Goal: Task Accomplishment & Management: Complete application form

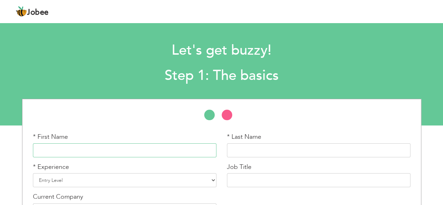
click at [130, 153] on input "text" at bounding box center [125, 150] width 184 height 14
type input "Syed Akkrar"
click at [253, 148] on input "text" at bounding box center [319, 150] width 184 height 14
type input "Hussain"
drag, startPoint x: 237, startPoint y: 152, endPoint x: 68, endPoint y: 150, distance: 168.8
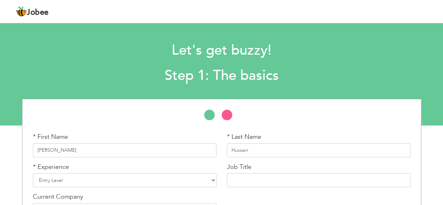
click at [68, 150] on input "Syed Akkrar" at bounding box center [125, 150] width 184 height 14
click at [52, 150] on input "Syed krrar" at bounding box center [125, 150] width 184 height 14
click at [53, 150] on input "Syed krrar" at bounding box center [125, 150] width 184 height 14
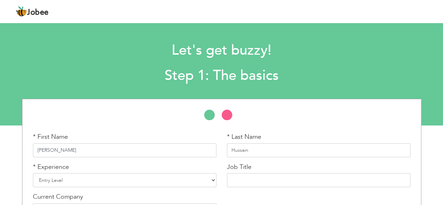
click at [55, 151] on input "Syed karar" at bounding box center [125, 150] width 184 height 14
click at [57, 150] on input "Syed karar" at bounding box center [125, 150] width 184 height 14
drag, startPoint x: 49, startPoint y: 151, endPoint x: 67, endPoint y: 150, distance: 17.9
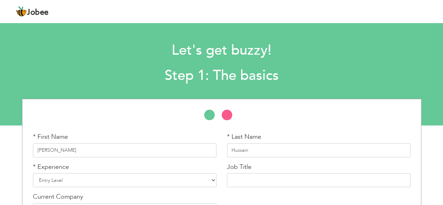
click at [67, 150] on input "Syed karar" at bounding box center [125, 150] width 184 height 14
paste input "Kar"
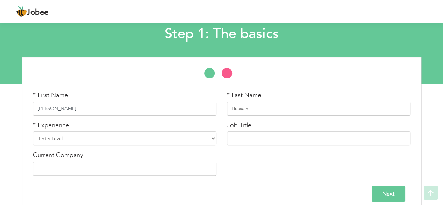
scroll to position [49, 0]
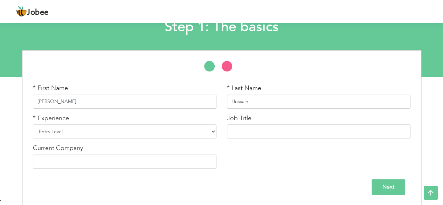
type input "Syed Karrar"
click at [71, 132] on select "Entry Level Less than 1 Year 1 Year 2 Years 3 Years 4 Years 5 Years 6 Years 7 Y…" at bounding box center [125, 131] width 184 height 14
select select "4"
click at [33, 124] on select "Entry Level Less than 1 Year 1 Year 2 Years 3 Years 4 Years 5 Years 6 Years 7 Y…" at bounding box center [125, 131] width 184 height 14
click at [249, 131] on input "text" at bounding box center [319, 131] width 184 height 14
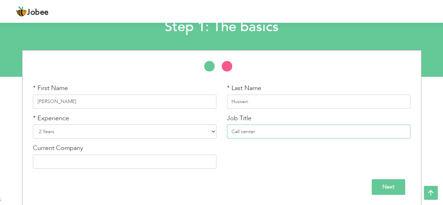
click at [243, 133] on input "Call center" at bounding box center [319, 131] width 184 height 14
click at [271, 129] on input "Call Center" at bounding box center [319, 131] width 184 height 14
type input "Call Center Agent"
click at [75, 161] on input "text" at bounding box center [125, 161] width 184 height 14
type input "M"
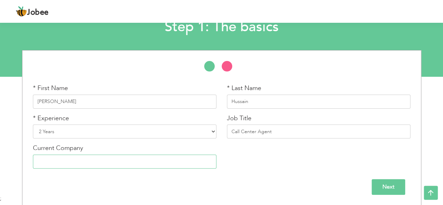
paste input "Milvik"
type input "Milvik"
click at [396, 188] on input "Next" at bounding box center [389, 187] width 34 height 16
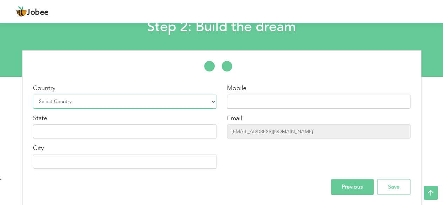
click at [141, 106] on select "Select Country Afghanistan Albania Algeria American Samoa Andorra Angola Anguil…" at bounding box center [125, 102] width 184 height 14
select select "166"
click at [33, 95] on select "Select Country Afghanistan Albania Algeria American Samoa Andorra Angola Anguil…" at bounding box center [125, 102] width 184 height 14
click at [233, 102] on input "text" at bounding box center [319, 102] width 184 height 14
type input "03156506722"
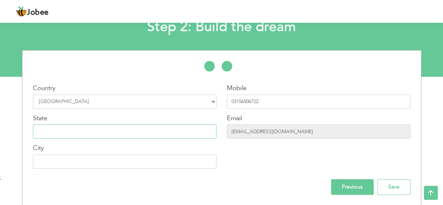
click at [48, 130] on input "text" at bounding box center [125, 131] width 184 height 14
type input "Milatry Account Lahore"
click at [52, 159] on input "text" at bounding box center [125, 161] width 184 height 14
type input "[GEOGRAPHIC_DATA]"
drag, startPoint x: 73, startPoint y: 131, endPoint x: 95, endPoint y: 126, distance: 22.3
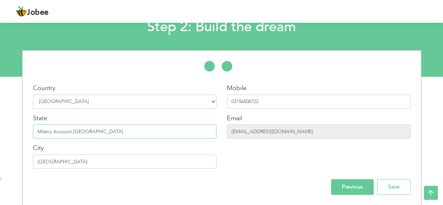
click at [97, 131] on input "Milatry Account Lahore" at bounding box center [125, 131] width 184 height 14
type input "Milatry Account"
click at [345, 181] on input "Previous" at bounding box center [352, 187] width 43 height 16
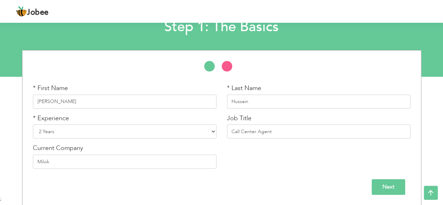
click at [397, 188] on input "Next" at bounding box center [389, 187] width 34 height 16
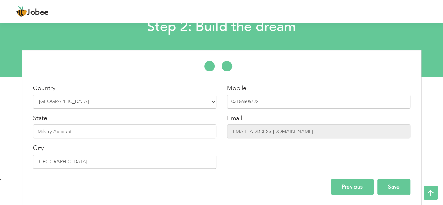
click at [396, 187] on input "Save" at bounding box center [393, 187] width 33 height 16
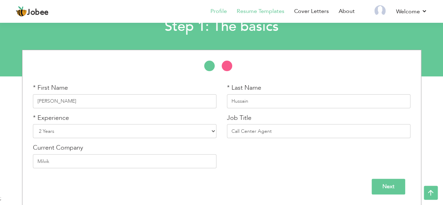
scroll to position [49, 0]
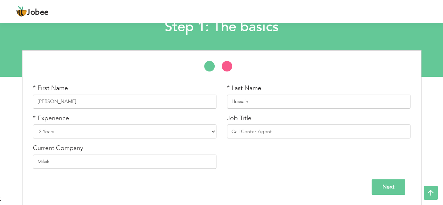
click at [244, 10] on link "Resume Templates" at bounding box center [261, 11] width 48 height 8
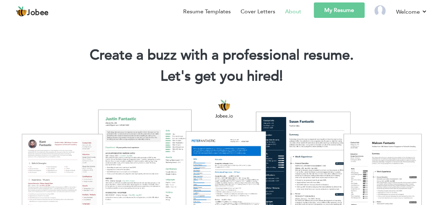
click at [288, 9] on link "About" at bounding box center [293, 11] width 16 height 8
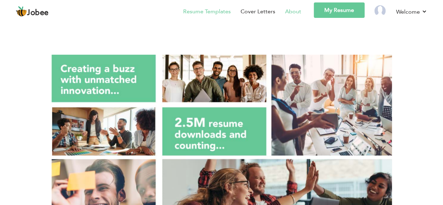
click at [219, 12] on link "Resume Templates" at bounding box center [207, 11] width 48 height 8
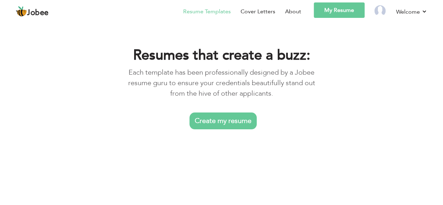
click at [247, 124] on link "Create my resume" at bounding box center [222, 120] width 67 height 17
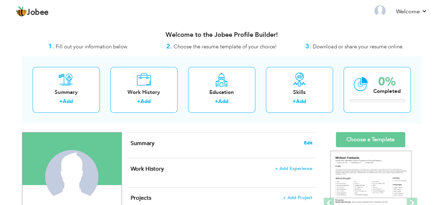
click at [310, 145] on span "Edit" at bounding box center [308, 142] width 8 height 5
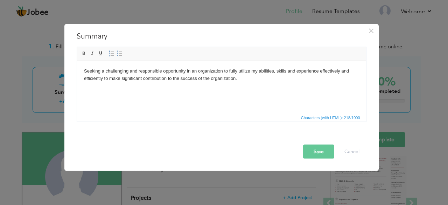
click at [318, 149] on button "Save" at bounding box center [318, 151] width 31 height 14
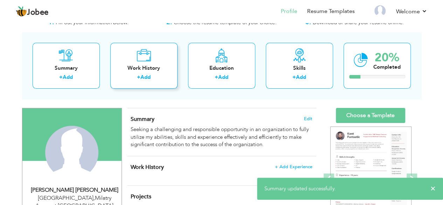
scroll to position [35, 0]
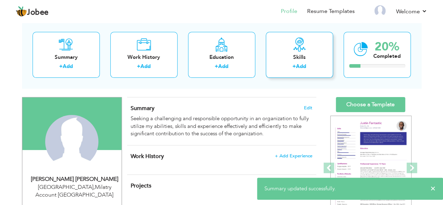
click at [281, 62] on div "Skills + Add" at bounding box center [299, 55] width 67 height 46
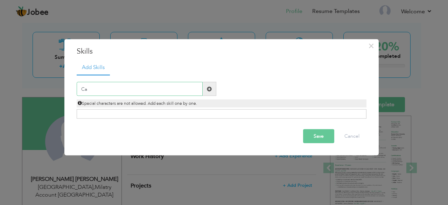
type input "C"
drag, startPoint x: 99, startPoint y: 91, endPoint x: 88, endPoint y: 86, distance: 12.2
click at [88, 86] on input "Cummincations Skills" at bounding box center [140, 89] width 126 height 14
drag, startPoint x: 92, startPoint y: 87, endPoint x: 82, endPoint y: 89, distance: 9.6
click at [82, 89] on input "Cummincations Skills" at bounding box center [140, 89] width 126 height 14
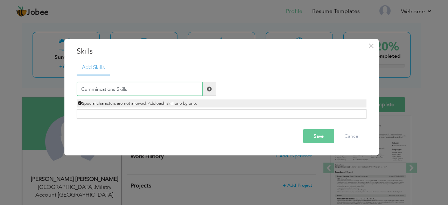
click at [139, 87] on input "Cummincations Skills" at bounding box center [140, 89] width 126 height 14
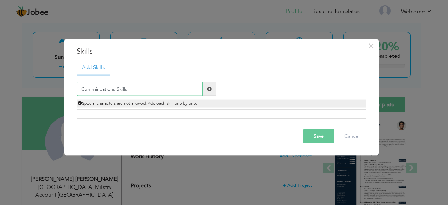
drag, startPoint x: 102, startPoint y: 88, endPoint x: 90, endPoint y: 90, distance: 12.5
click at [90, 90] on input "Cummincations Skills" at bounding box center [140, 89] width 126 height 14
click at [86, 89] on input "Cummincations Skills" at bounding box center [140, 89] width 126 height 14
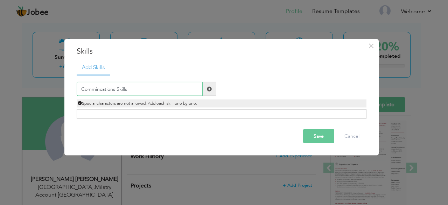
click at [139, 89] on input "Commincations Skills" at bounding box center [140, 89] width 126 height 14
type input "Communication Skills"
click at [209, 87] on span at bounding box center [209, 88] width 5 height 5
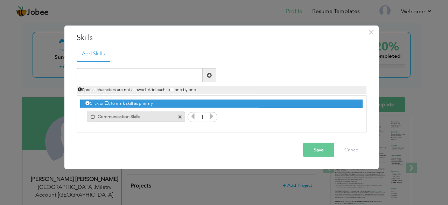
click at [213, 116] on icon at bounding box center [212, 116] width 6 height 6
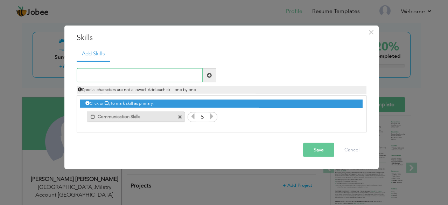
click at [150, 77] on input "text" at bounding box center [140, 75] width 126 height 14
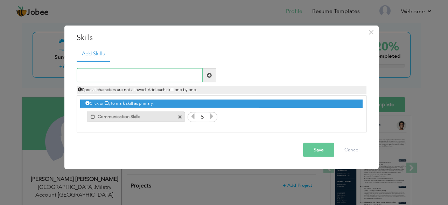
paste input "Excellent customer service skills"
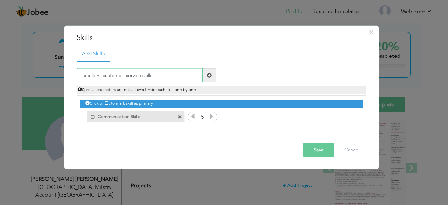
type input "Excellent customer service skills"
click at [212, 73] on span at bounding box center [209, 74] width 5 height 5
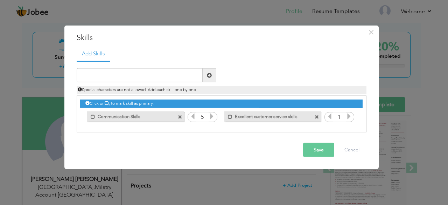
click at [348, 117] on icon at bounding box center [349, 116] width 6 height 6
click at [165, 78] on input "text" at bounding box center [140, 75] width 126 height 14
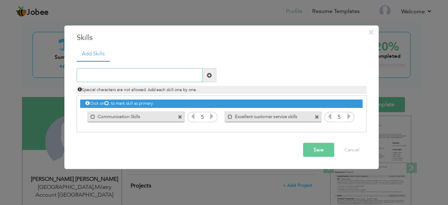
paste input "Microsoft Office"
type input "Microsoft Office"
click at [210, 75] on span at bounding box center [209, 74] width 5 height 5
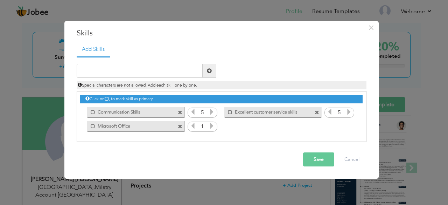
click at [213, 127] on icon at bounding box center [212, 126] width 6 height 6
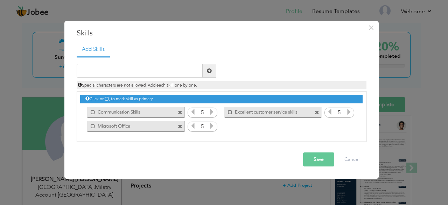
click at [213, 127] on icon at bounding box center [212, 126] width 6 height 6
click at [172, 68] on input "text" at bounding box center [140, 71] width 126 height 14
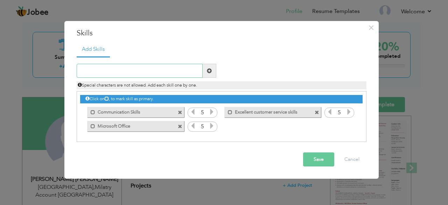
paste input "Time management"
type input "Time management"
click at [210, 69] on span at bounding box center [209, 70] width 5 height 5
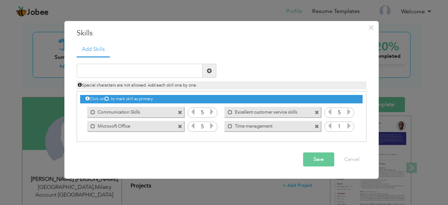
click at [349, 125] on icon at bounding box center [349, 126] width 6 height 6
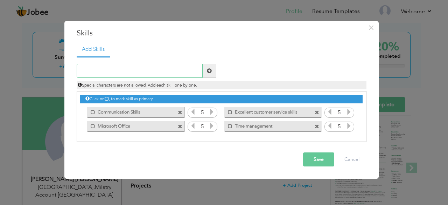
click at [153, 70] on input "text" at bounding box center [140, 71] width 126 height 14
paste input "Customer Relationship Management (CRM)"
type input "Customer Relationship Management (CRM)"
click at [209, 70] on span at bounding box center [209, 70] width 5 height 5
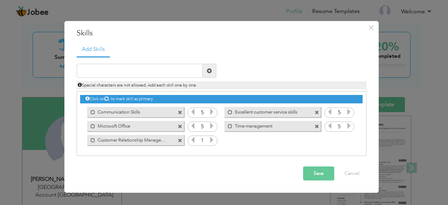
click at [214, 140] on icon at bounding box center [212, 140] width 6 height 6
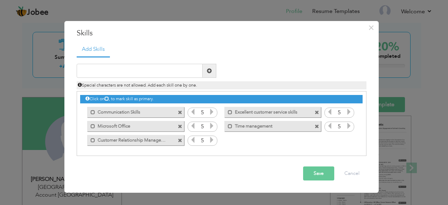
click at [326, 171] on button "Save" at bounding box center [318, 173] width 31 height 14
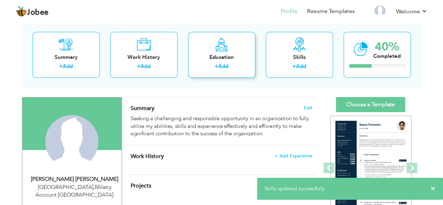
click at [211, 69] on div "+ Add" at bounding box center [222, 67] width 56 height 9
radio input "true"
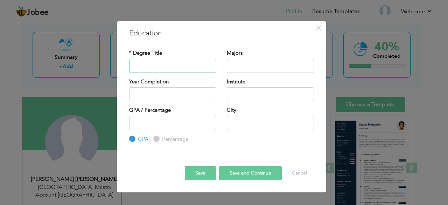
click at [157, 65] on input "text" at bounding box center [172, 66] width 87 height 14
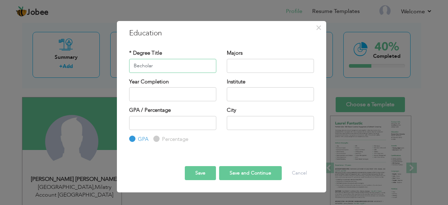
drag, startPoint x: 141, startPoint y: 67, endPoint x: 135, endPoint y: 68, distance: 6.4
click at [135, 68] on input "Becholar" at bounding box center [172, 66] width 87 height 14
click at [139, 67] on input "Becholar" at bounding box center [172, 66] width 87 height 14
click at [157, 68] on input "Bacholar" at bounding box center [172, 66] width 87 height 14
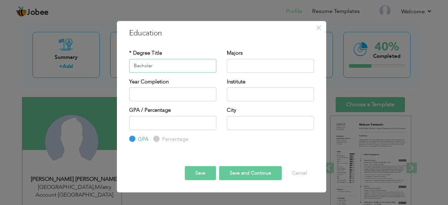
drag, startPoint x: 146, startPoint y: 65, endPoint x: 139, endPoint y: 67, distance: 7.8
click at [139, 67] on input "Bacholar" at bounding box center [172, 66] width 87 height 14
click at [142, 69] on input "Bacholar" at bounding box center [172, 66] width 87 height 14
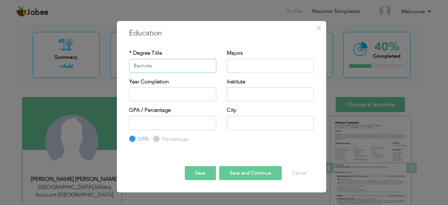
paste input "bachelor"
click at [135, 67] on input "bachelor" at bounding box center [172, 66] width 87 height 14
type input "Bachelor"
click at [236, 62] on input "text" at bounding box center [270, 66] width 87 height 14
type input "Marketing"
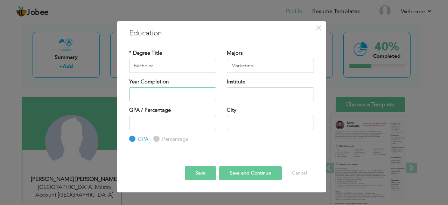
type input "2025"
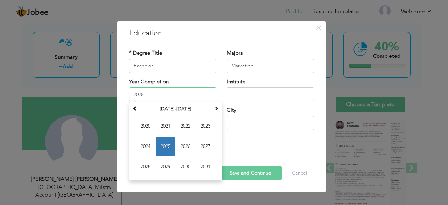
click at [163, 96] on input "2025" at bounding box center [172, 94] width 87 height 14
click at [165, 143] on span "2025" at bounding box center [165, 146] width 19 height 19
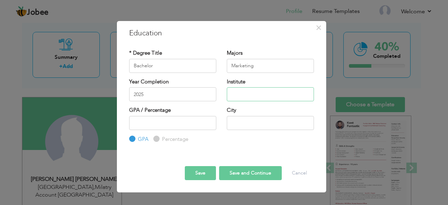
click at [237, 90] on input "text" at bounding box center [270, 94] width 87 height 14
type input "UMT"
click at [153, 122] on input "number" at bounding box center [172, 123] width 87 height 14
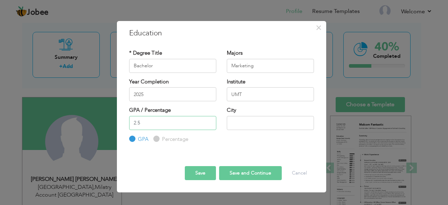
type input "2.5"
click at [252, 120] on input "text" at bounding box center [270, 123] width 87 height 14
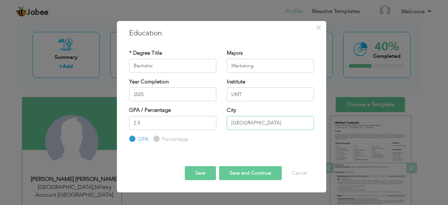
type input "[GEOGRAPHIC_DATA]"
click at [243, 176] on button "Save and Continue" at bounding box center [250, 173] width 63 height 14
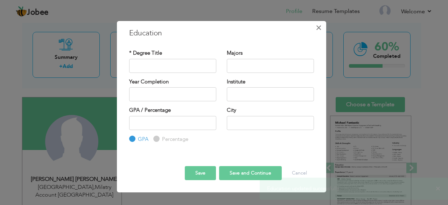
click at [318, 25] on span "×" at bounding box center [319, 27] width 6 height 13
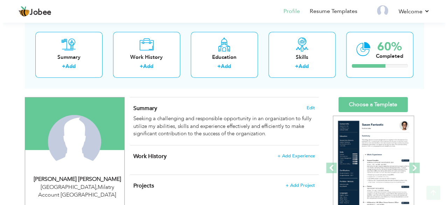
scroll to position [70, 0]
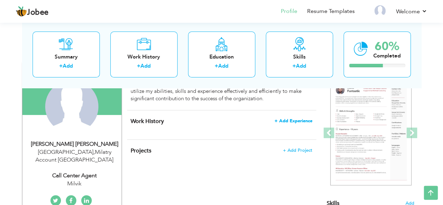
click at [293, 120] on span "+ Add Experience" at bounding box center [294, 120] width 38 height 5
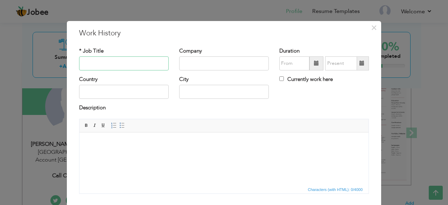
click at [102, 63] on input "text" at bounding box center [124, 63] width 90 height 14
type input "Call Center Agent"
click at [188, 63] on input "text" at bounding box center [224, 63] width 90 height 14
click at [188, 63] on input "Milvirk" at bounding box center [224, 63] width 90 height 14
type input "Milvirk"
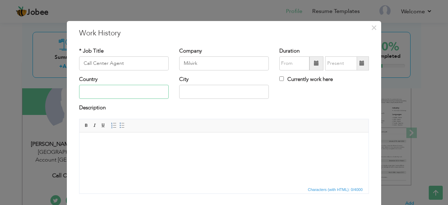
click at [119, 92] on input "text" at bounding box center [124, 92] width 90 height 14
click at [284, 63] on input "08/2025" at bounding box center [294, 63] width 30 height 14
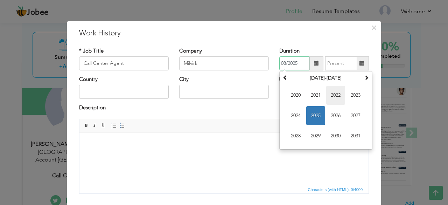
click at [328, 94] on span "2022" at bounding box center [335, 95] width 19 height 19
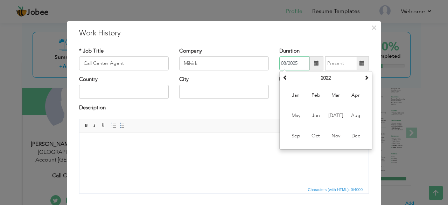
click at [330, 94] on span "Mar" at bounding box center [335, 95] width 19 height 19
type input "03/2022"
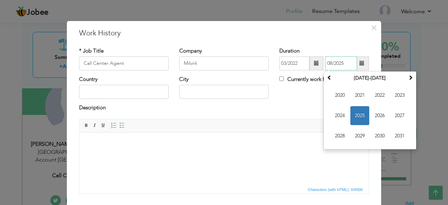
click at [331, 62] on input "08/2025" at bounding box center [341, 63] width 32 height 14
click at [340, 112] on span "2024" at bounding box center [340, 115] width 19 height 19
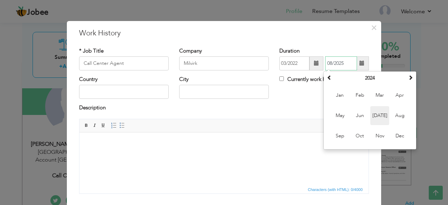
click at [378, 112] on span "Jul" at bounding box center [380, 115] width 19 height 19
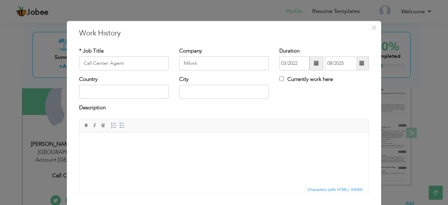
type input "07/2024"
click at [111, 91] on input "text" at bounding box center [124, 92] width 90 height 14
type input "L"
type input "[GEOGRAPHIC_DATA]"
click at [195, 94] on input "text" at bounding box center [224, 92] width 90 height 14
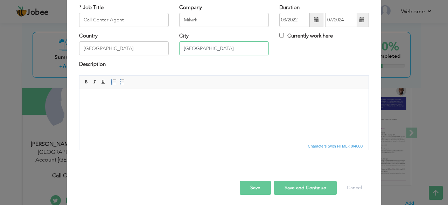
scroll to position [45, 0]
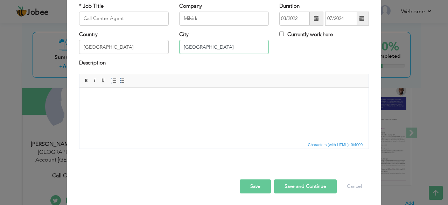
type input "[GEOGRAPHIC_DATA]"
click at [138, 100] on body at bounding box center [224, 97] width 275 height 7
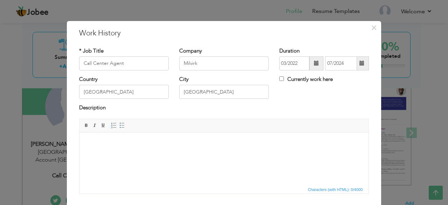
scroll to position [0, 0]
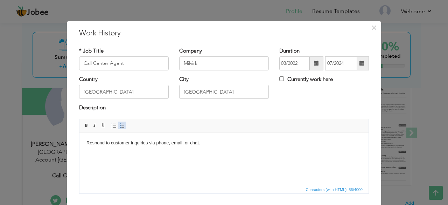
click at [119, 125] on span at bounding box center [122, 126] width 6 height 6
click at [229, 145] on li "Respond to customer inquiries via phone and email" at bounding box center [224, 142] width 247 height 7
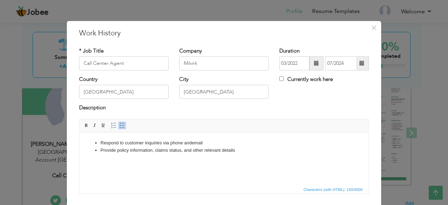
click at [182, 150] on li "Provide policy information, claims status, and other relevant details" at bounding box center [224, 149] width 247 height 7
drag, startPoint x: 243, startPoint y: 148, endPoint x: 247, endPoint y: 148, distance: 4.2
click at [243, 148] on li "Provide policy information, claims status and other relevant details" at bounding box center [224, 149] width 247 height 7
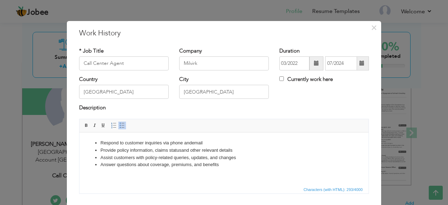
click at [210, 157] on li "Assist customers with policy-related queries, updates, and changes" at bounding box center [224, 157] width 247 height 7
click at [192, 167] on li "Answer questions about coverage, premiums, and benefits" at bounding box center [224, 164] width 247 height 7
click at [193, 166] on li "Answer questions about coverage, premiums, and benefits" at bounding box center [224, 164] width 247 height 7
click at [227, 165] on li "Answer questions about coverage, premiums and benefits" at bounding box center [224, 164] width 247 height 7
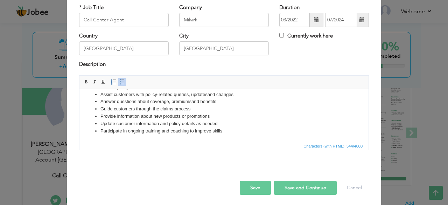
scroll to position [45, 0]
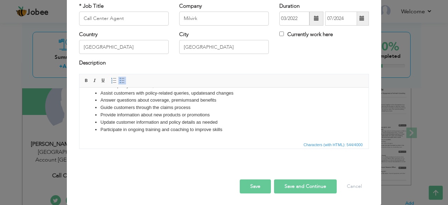
click at [309, 186] on button "Save and Continue" at bounding box center [305, 186] width 63 height 14
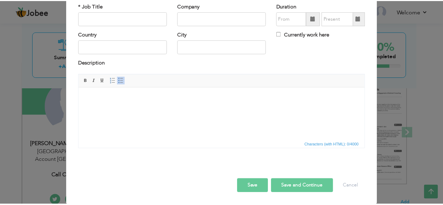
scroll to position [0, 0]
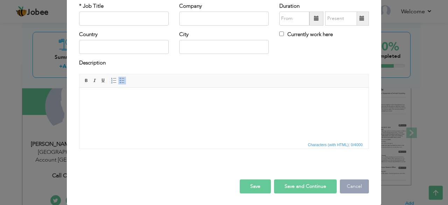
click at [352, 188] on button "Cancel" at bounding box center [354, 186] width 29 height 14
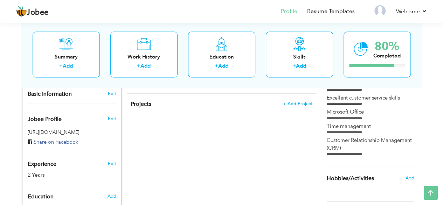
scroll to position [140, 0]
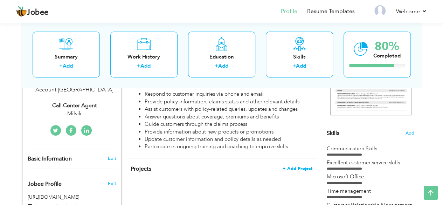
click at [292, 166] on span "+ Add Project" at bounding box center [298, 168] width 30 height 5
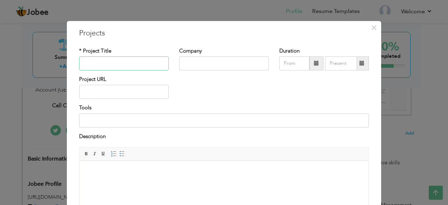
click at [127, 66] on input "text" at bounding box center [124, 63] width 90 height 14
type input "Sales Activity"
click at [200, 66] on input "text" at bounding box center [224, 63] width 90 height 14
type input "UMT"
type input "08/2025"
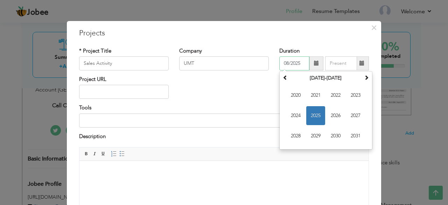
click at [289, 65] on input "08/2025" at bounding box center [294, 63] width 30 height 14
click at [293, 117] on span "2024" at bounding box center [295, 115] width 19 height 19
type input "08/2025"
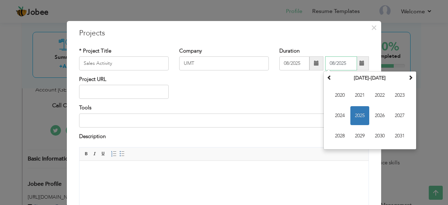
click at [329, 61] on input "08/2025" at bounding box center [341, 63] width 32 height 14
click at [282, 64] on input "08/2025" at bounding box center [294, 63] width 30 height 14
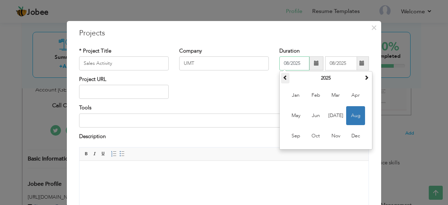
click at [285, 78] on th at bounding box center [285, 78] width 8 height 11
click at [331, 115] on span "Jul" at bounding box center [335, 115] width 19 height 19
type input "07/2024"
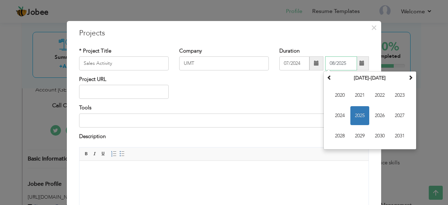
click at [339, 64] on input "08/2025" at bounding box center [341, 63] width 32 height 14
click at [330, 78] on th at bounding box center [329, 78] width 8 height 11
click at [407, 77] on th at bounding box center [411, 78] width 8 height 11
click at [337, 112] on span "2024" at bounding box center [340, 115] width 19 height 19
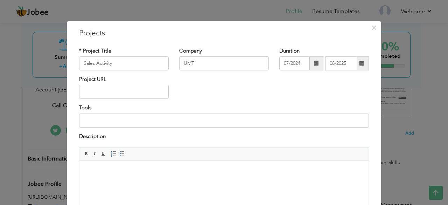
click at [293, 93] on div "Project URL" at bounding box center [224, 90] width 301 height 28
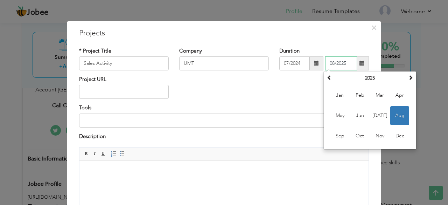
click at [334, 64] on input "08/2025" at bounding box center [341, 63] width 32 height 14
click at [329, 78] on span at bounding box center [329, 77] width 5 height 5
click at [399, 114] on span "Aug" at bounding box center [400, 115] width 19 height 19
type input "08/2024"
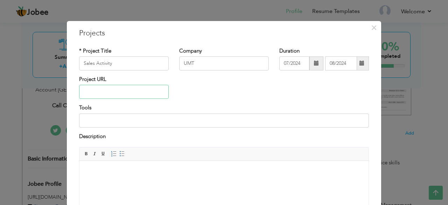
click at [89, 91] on input "text" at bounding box center [124, 92] width 90 height 14
click at [93, 120] on input at bounding box center [224, 120] width 290 height 14
click at [96, 168] on body at bounding box center [224, 171] width 275 height 7
click at [372, 28] on span "×" at bounding box center [374, 27] width 6 height 13
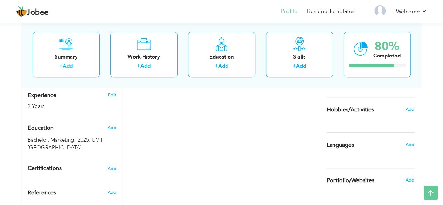
scroll to position [306, 0]
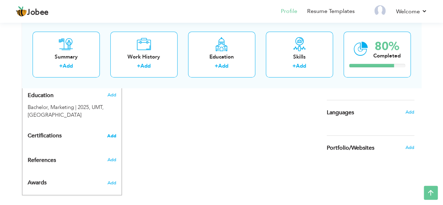
click at [113, 133] on span "Add" at bounding box center [111, 135] width 9 height 5
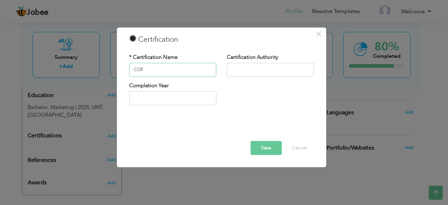
type input "CSR"
click at [242, 70] on input "text" at bounding box center [270, 70] width 87 height 14
type input "UMT"
click at [181, 99] on input "2025" at bounding box center [172, 98] width 87 height 14
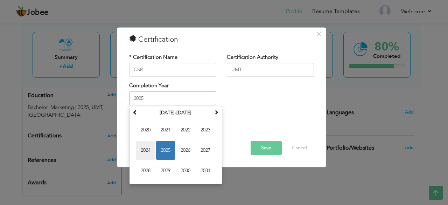
click at [146, 150] on span "2024" at bounding box center [145, 150] width 19 height 19
type input "2024"
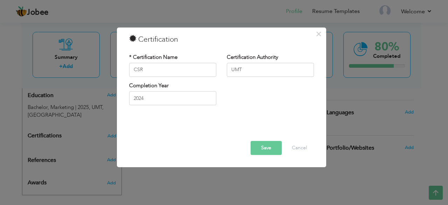
click at [269, 150] on button "Save" at bounding box center [266, 148] width 31 height 14
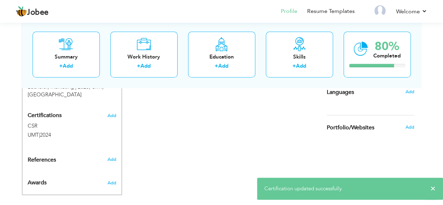
scroll to position [291, 0]
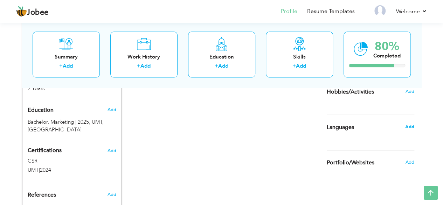
click at [408, 129] on span "Add" at bounding box center [409, 127] width 9 height 6
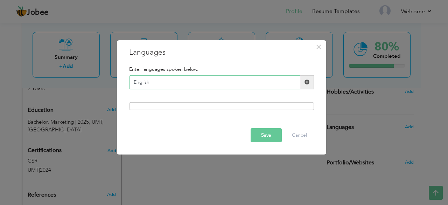
type input "English"
click at [306, 83] on span at bounding box center [307, 82] width 5 height 5
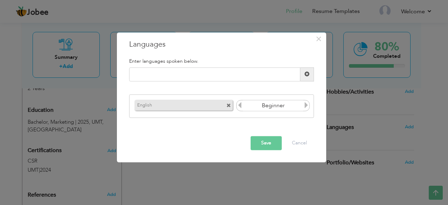
click at [305, 106] on icon at bounding box center [306, 105] width 6 height 6
click at [182, 75] on input "text" at bounding box center [214, 74] width 171 height 14
type input "Urdu"
click at [305, 73] on span at bounding box center [307, 74] width 5 height 5
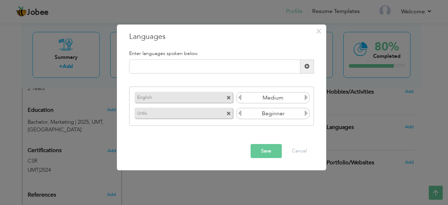
click at [305, 116] on icon at bounding box center [306, 113] width 6 height 6
click at [274, 147] on button "Save" at bounding box center [266, 151] width 31 height 14
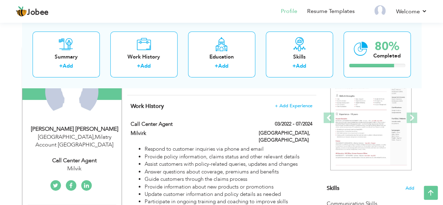
scroll to position [70, 0]
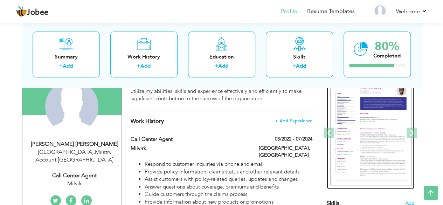
click at [372, 100] on img at bounding box center [370, 133] width 81 height 105
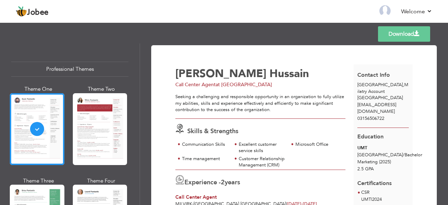
click at [384, 35] on link "Download" at bounding box center [404, 33] width 52 height 15
